Goal: Find specific page/section: Find specific page/section

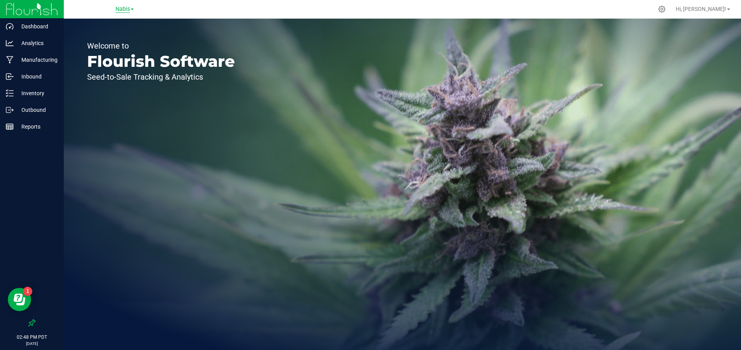
click at [124, 8] on span "Nabis" at bounding box center [122, 9] width 14 height 7
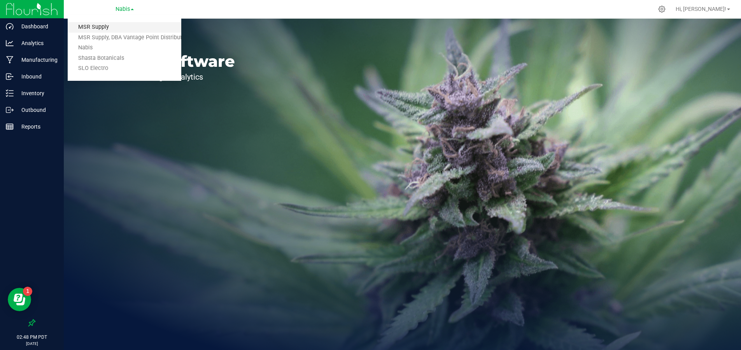
click at [119, 22] on link "MSR Supply" at bounding box center [125, 27] width 114 height 10
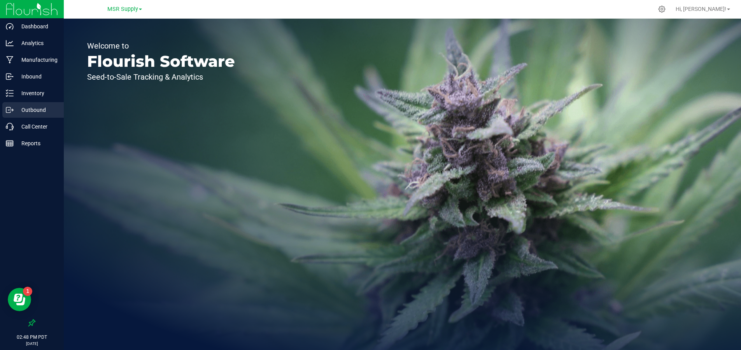
click at [37, 114] on p "Outbound" at bounding box center [37, 109] width 47 height 9
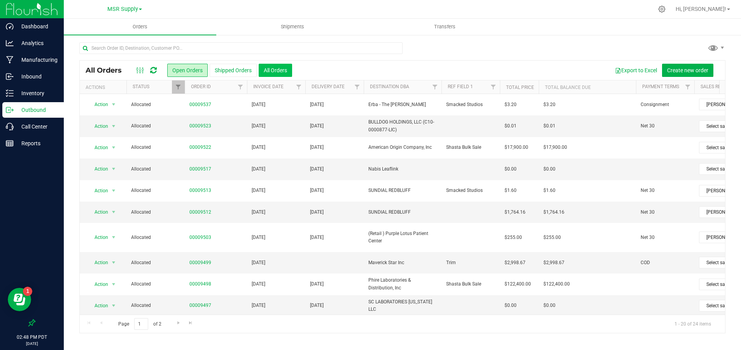
click at [273, 69] on button "All Orders" at bounding box center [275, 70] width 33 height 13
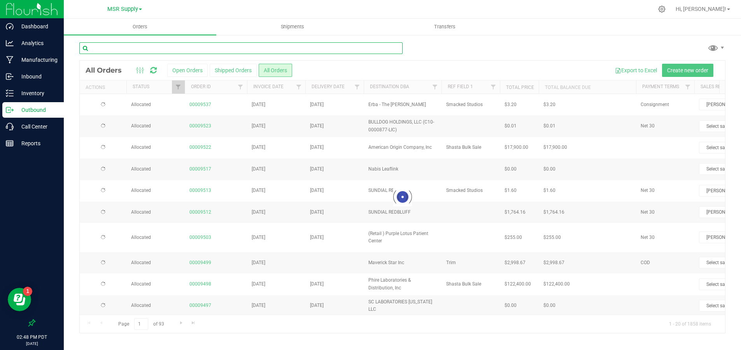
click at [257, 47] on input "text" at bounding box center [240, 48] width 323 height 12
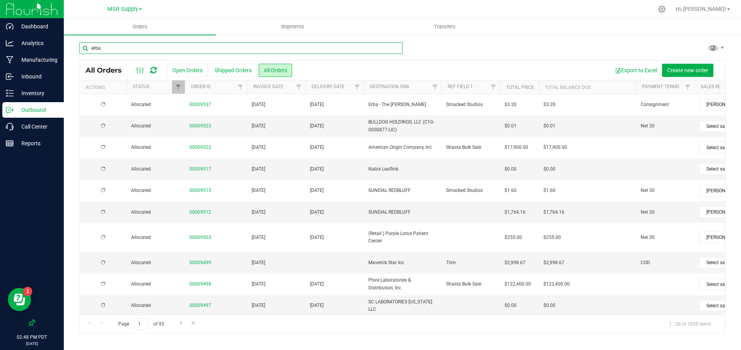
type input "erba"
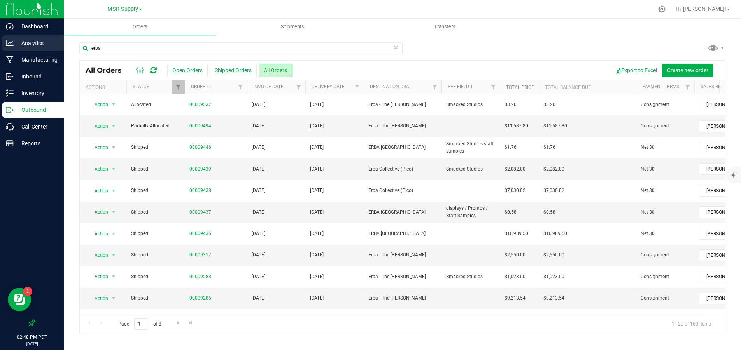
click at [44, 40] on p "Analytics" at bounding box center [37, 42] width 47 height 9
